Goal: Find specific page/section: Find specific page/section

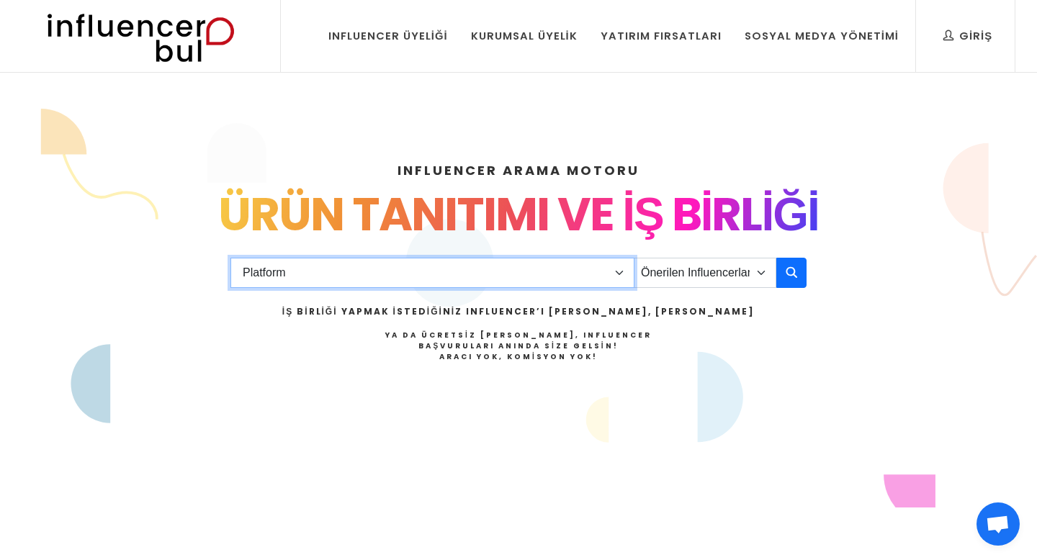
click at [614, 271] on select "Platform Instagram Facebook Youtube Tiktok Twitter Twitch" at bounding box center [433, 273] width 404 height 30
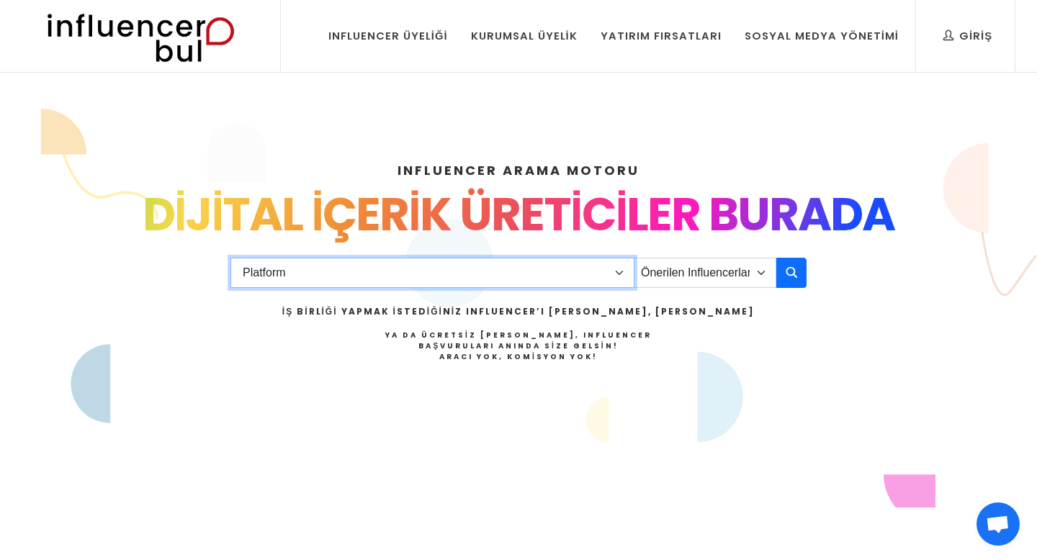
select select "1"
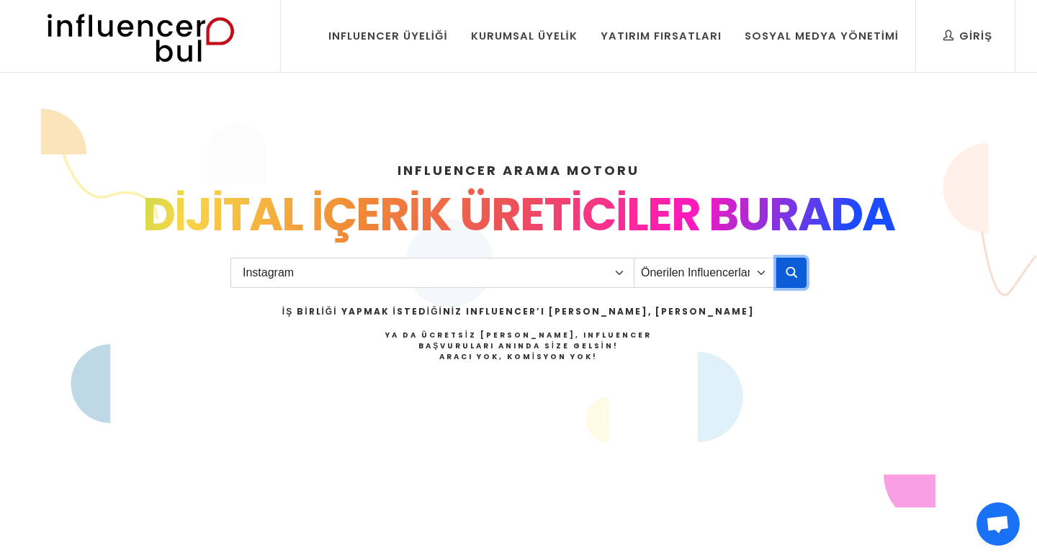
click at [795, 269] on icon "button" at bounding box center [792, 272] width 12 height 17
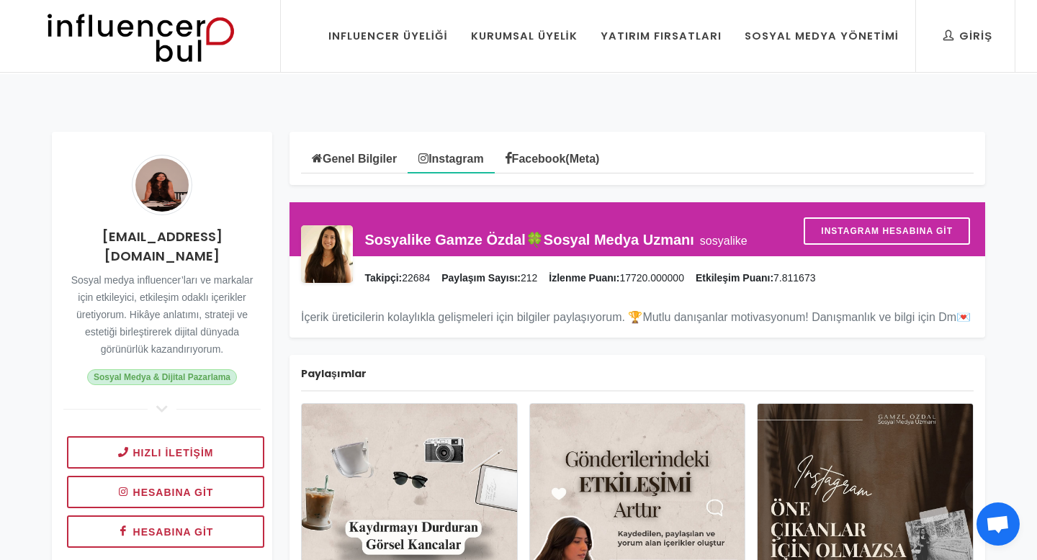
click at [163, 55] on img at bounding box center [140, 36] width 237 height 72
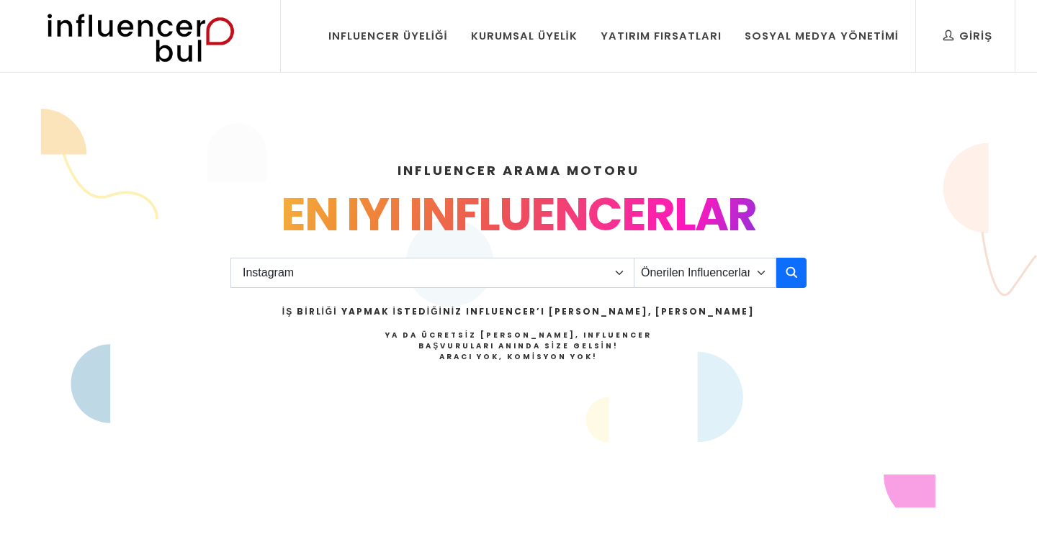
select select "1"
